Goal: Information Seeking & Learning: Learn about a topic

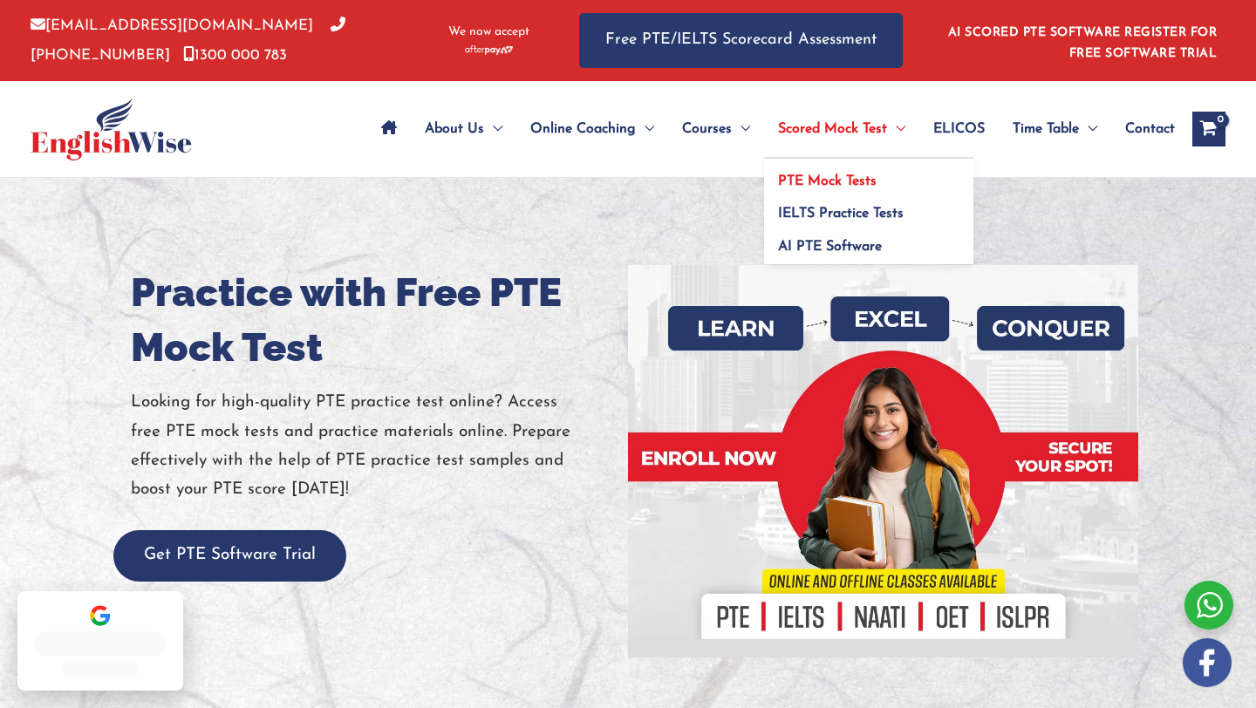
click at [829, 175] on span "PTE Mock Tests" at bounding box center [827, 181] width 99 height 14
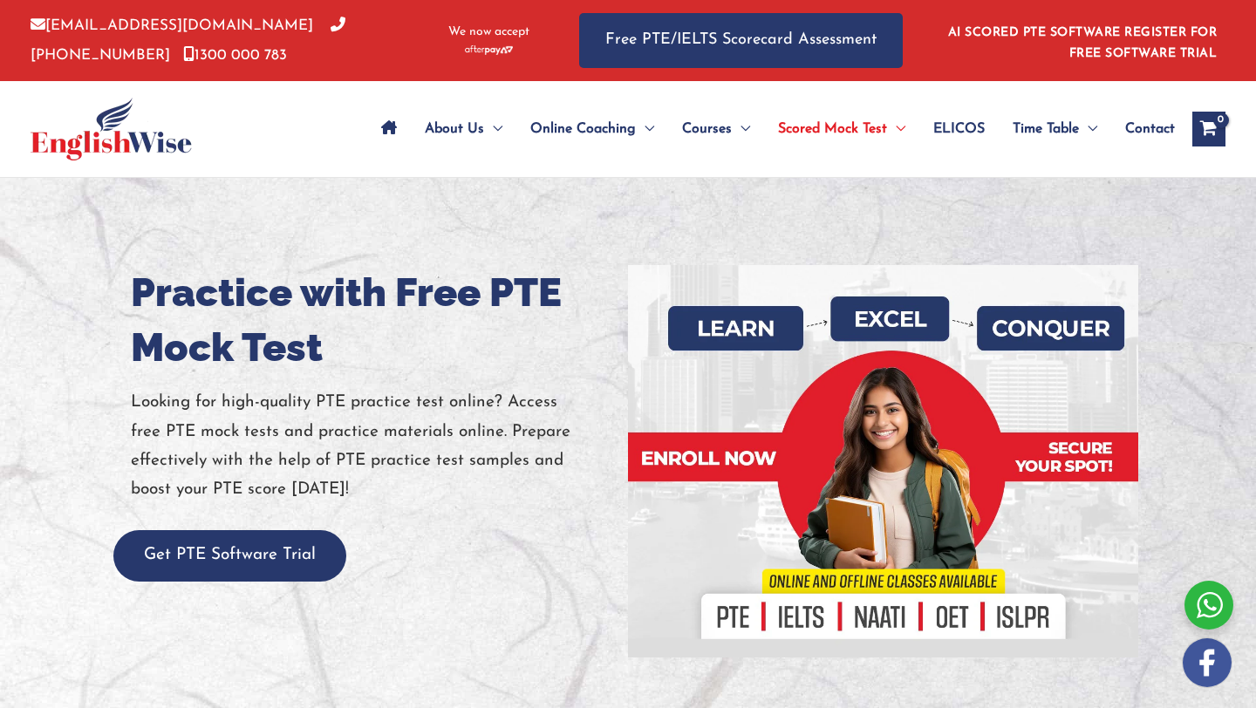
click at [588, 530] on div "Get PTE Software Trial" at bounding box center [373, 555] width 484 height 51
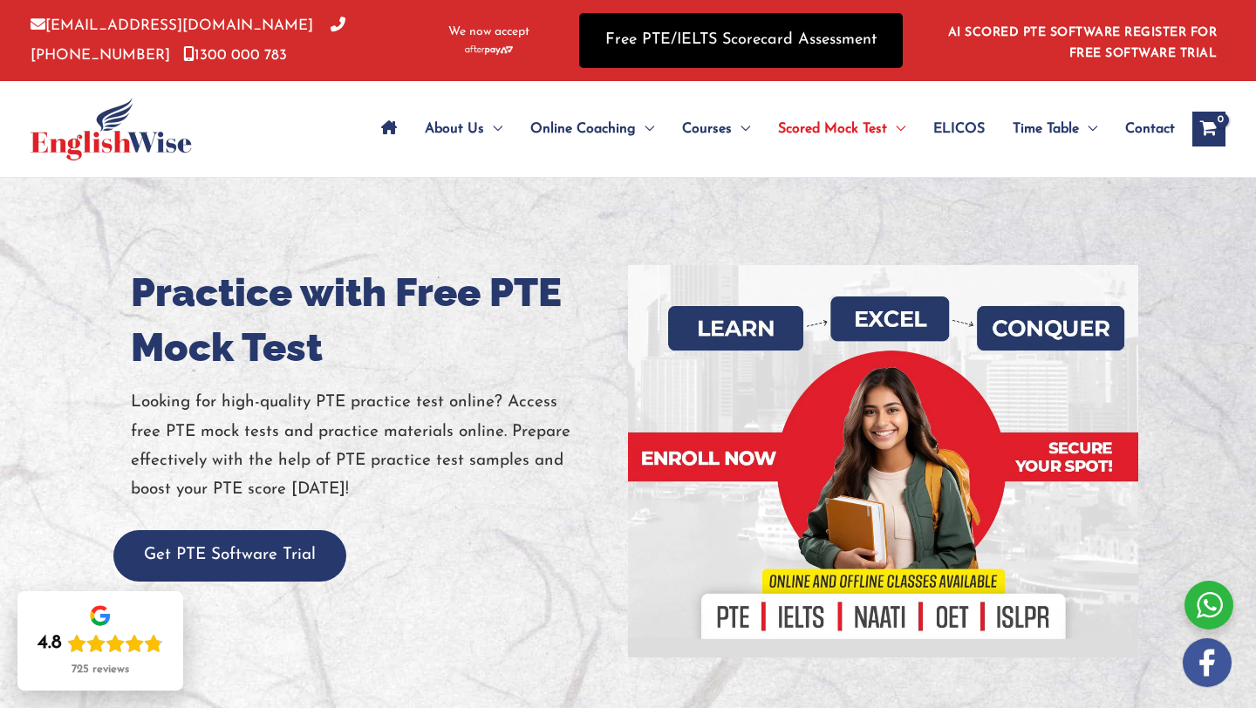
click at [803, 38] on link "Free PTE/IELTS Scorecard Assessment" at bounding box center [741, 40] width 324 height 55
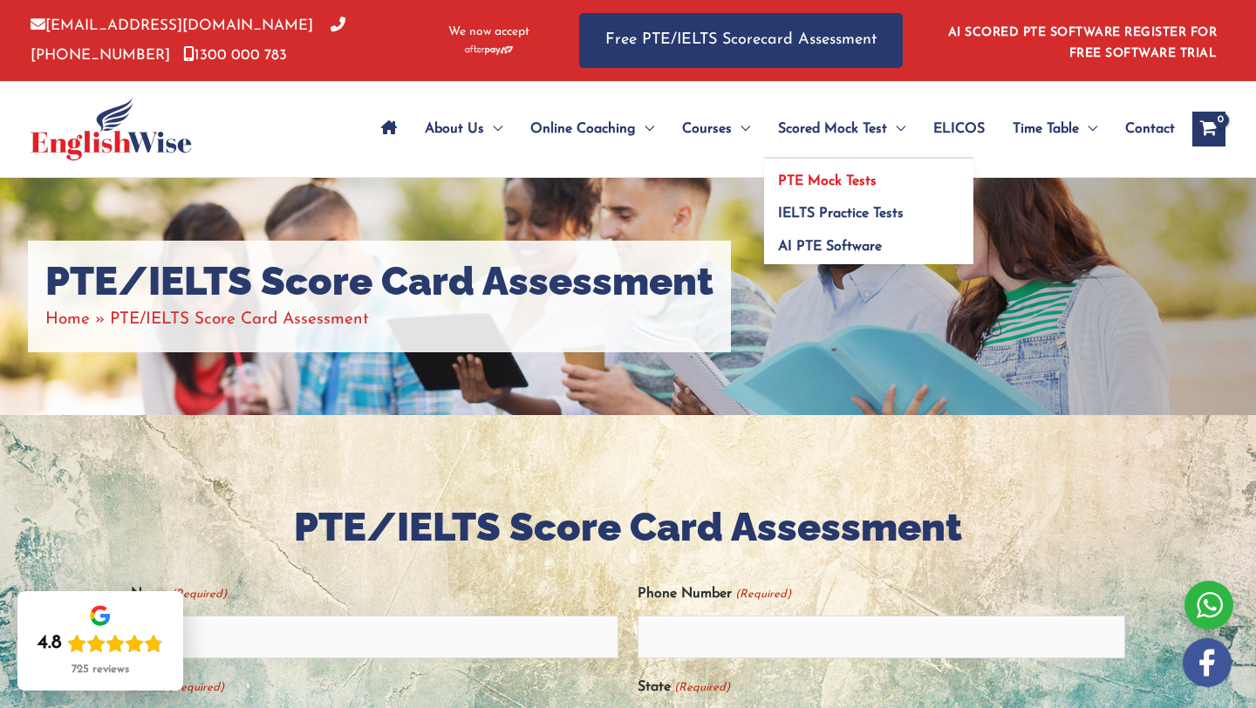
click at [825, 182] on span "PTE Mock Tests" at bounding box center [827, 181] width 99 height 14
